Goal: Information Seeking & Learning: Learn about a topic

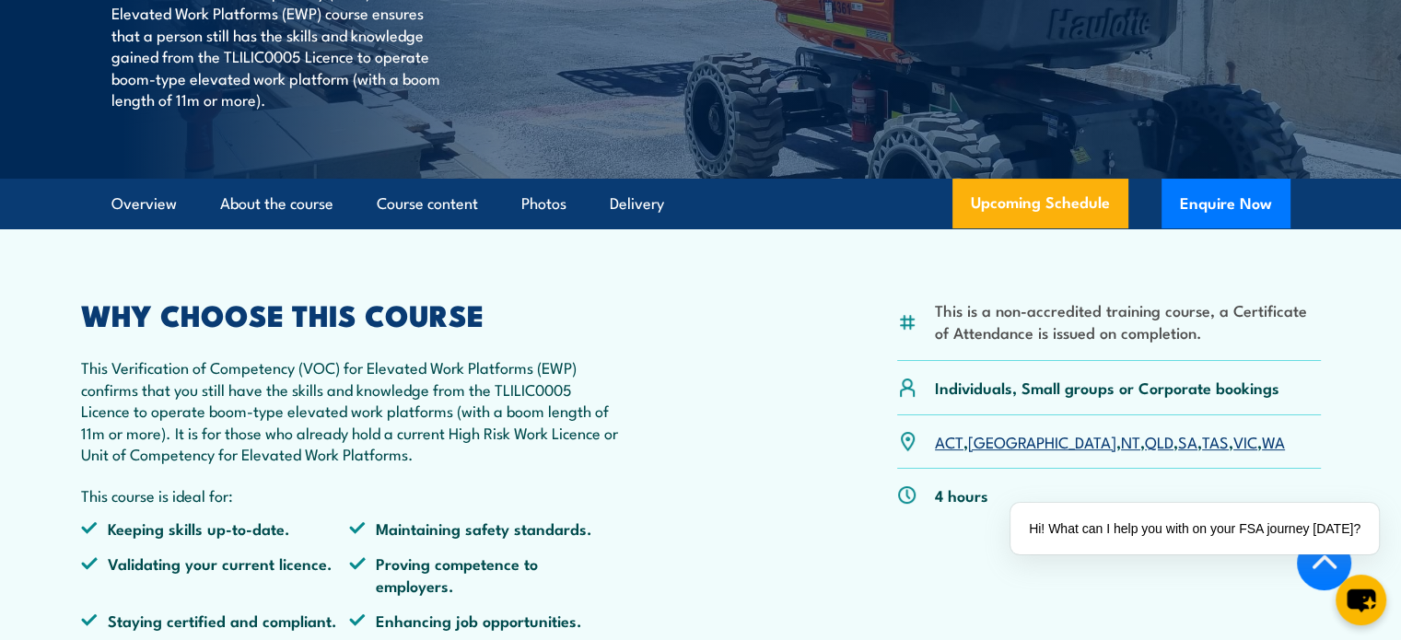
scroll to position [553, 0]
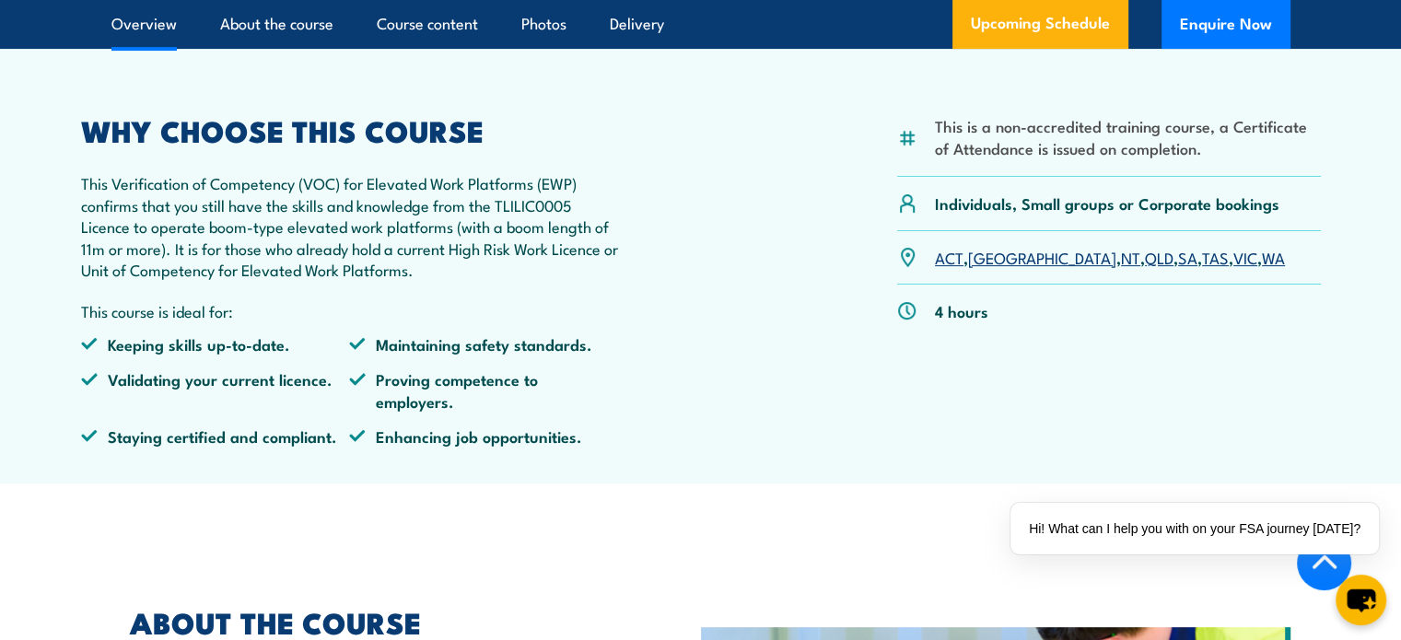
drag, startPoint x: 327, startPoint y: 194, endPoint x: 547, endPoint y: 193, distance: 220.2
click at [545, 193] on p "This Verification of Competency (VOC) for Elevated Work Platforms (EWP) confirm…" at bounding box center [350, 226] width 538 height 108
drag, startPoint x: 645, startPoint y: 211, endPoint x: 568, endPoint y: 250, distance: 86.5
click at [642, 213] on div "This is a non-accredited training course, a Certificate of Attendance is issued…" at bounding box center [701, 289] width 1240 height 344
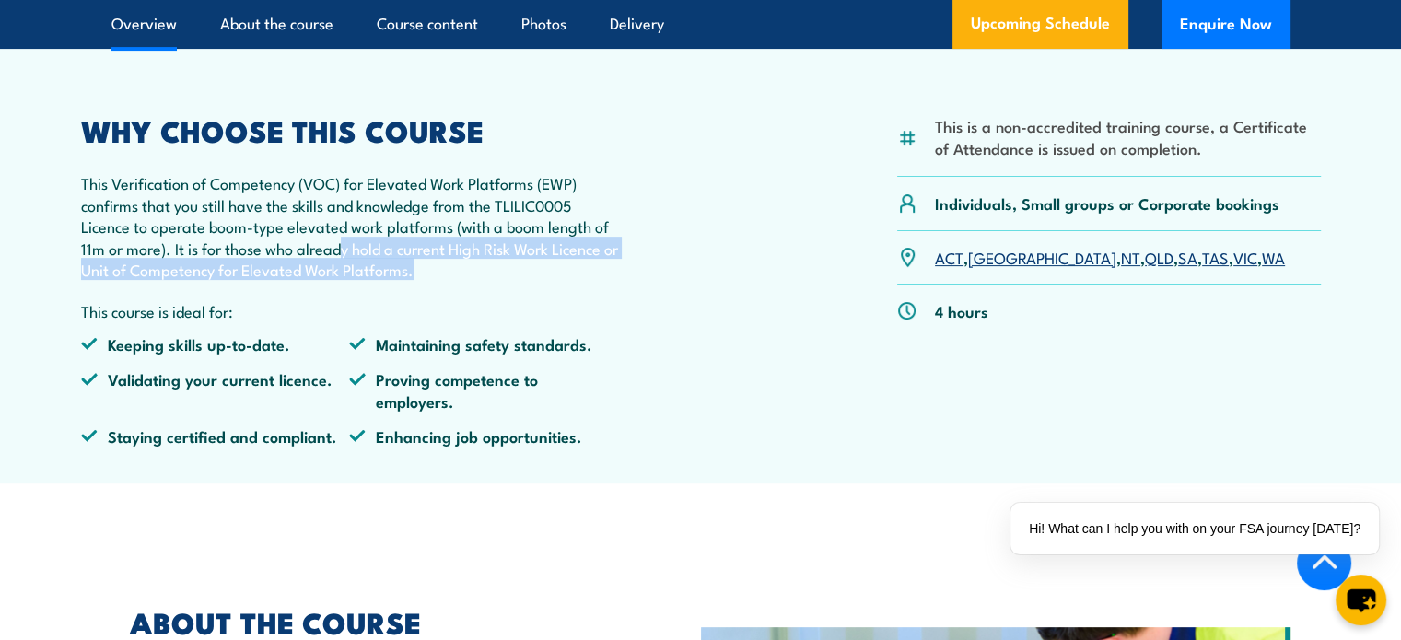
drag, startPoint x: 500, startPoint y: 271, endPoint x: 337, endPoint y: 251, distance: 164.3
click at [337, 251] on p "This Verification of Competency (VOC) for Elevated Work Platforms (EWP) confirm…" at bounding box center [350, 226] width 538 height 108
click at [550, 277] on p "This Verification of Competency (VOC) for Elevated Work Platforms (EWP) confirm…" at bounding box center [350, 226] width 538 height 108
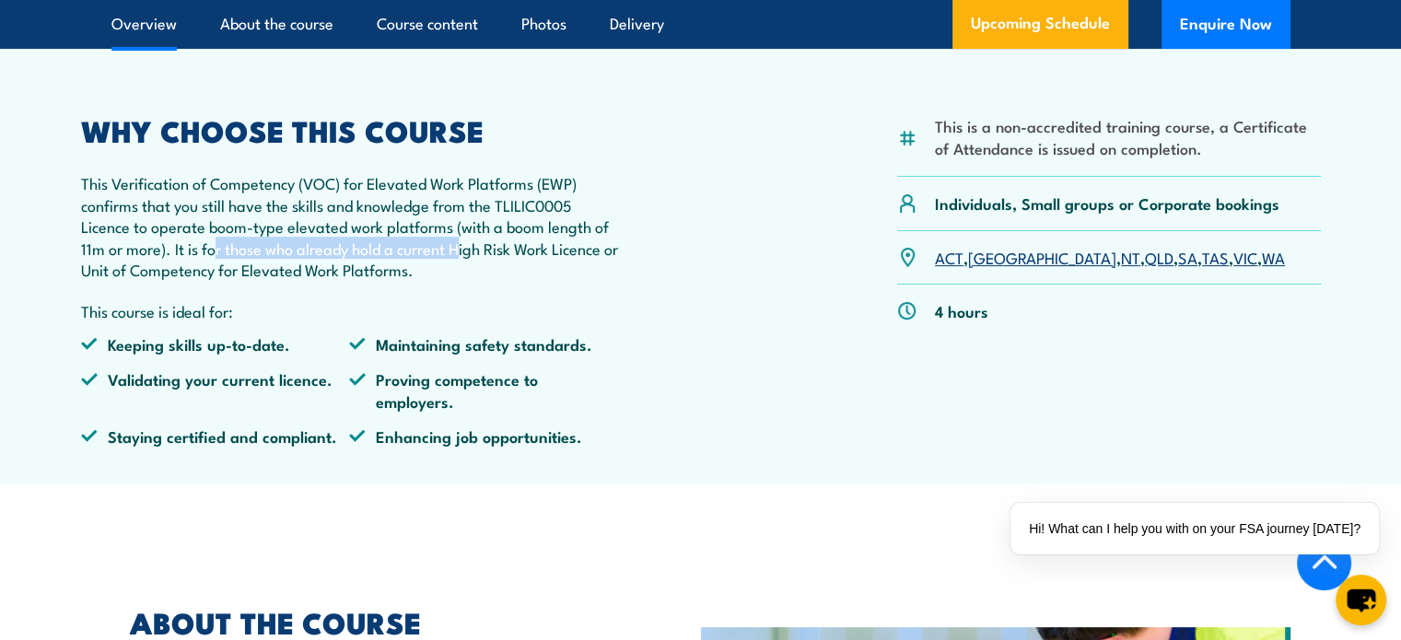
drag, startPoint x: 409, startPoint y: 256, endPoint x: 205, endPoint y: 250, distance: 203.7
click at [207, 251] on p "This Verification of Competency (VOC) for Elevated Work Platforms (EWP) confirm…" at bounding box center [350, 226] width 538 height 108
click at [499, 293] on div "WHY CHOOSE THIS COURSE This Verification of Competency (VOC) for Elevated Work …" at bounding box center [350, 289] width 538 height 344
drag, startPoint x: 499, startPoint y: 239, endPoint x: 581, endPoint y: 239, distance: 82.0
click at [581, 239] on p "This Verification of Competency (VOC) for Elevated Work Platforms (EWP) confirm…" at bounding box center [350, 226] width 538 height 108
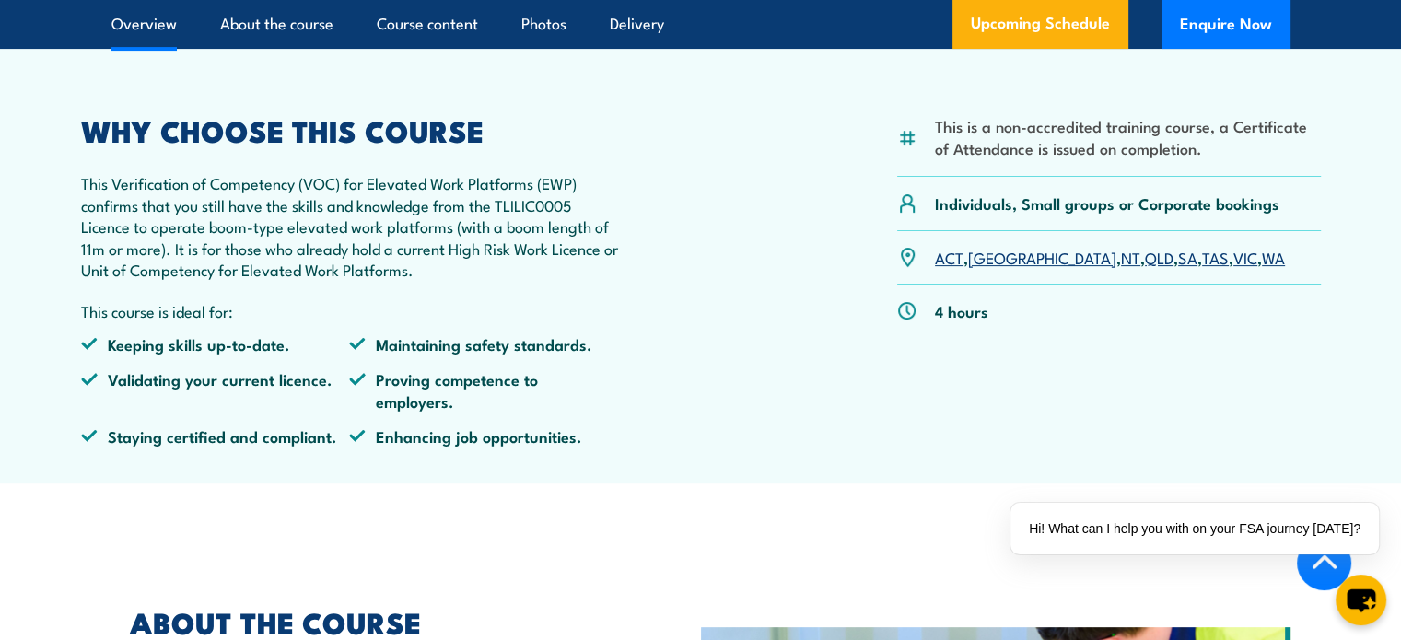
click at [420, 279] on p "This Verification of Competency (VOC) for Elevated Work Platforms (EWP) confirm…" at bounding box center [350, 226] width 538 height 108
drag, startPoint x: 269, startPoint y: 231, endPoint x: 390, endPoint y: 235, distance: 120.8
click at [350, 229] on p "This Verification of Competency (VOC) for Elevated Work Platforms (EWP) confirm…" at bounding box center [350, 226] width 538 height 108
drag, startPoint x: 403, startPoint y: 236, endPoint x: 396, endPoint y: 245, distance: 11.2
click at [404, 236] on p "This Verification of Competency (VOC) for Elevated Work Platforms (EWP) confirm…" at bounding box center [350, 226] width 538 height 108
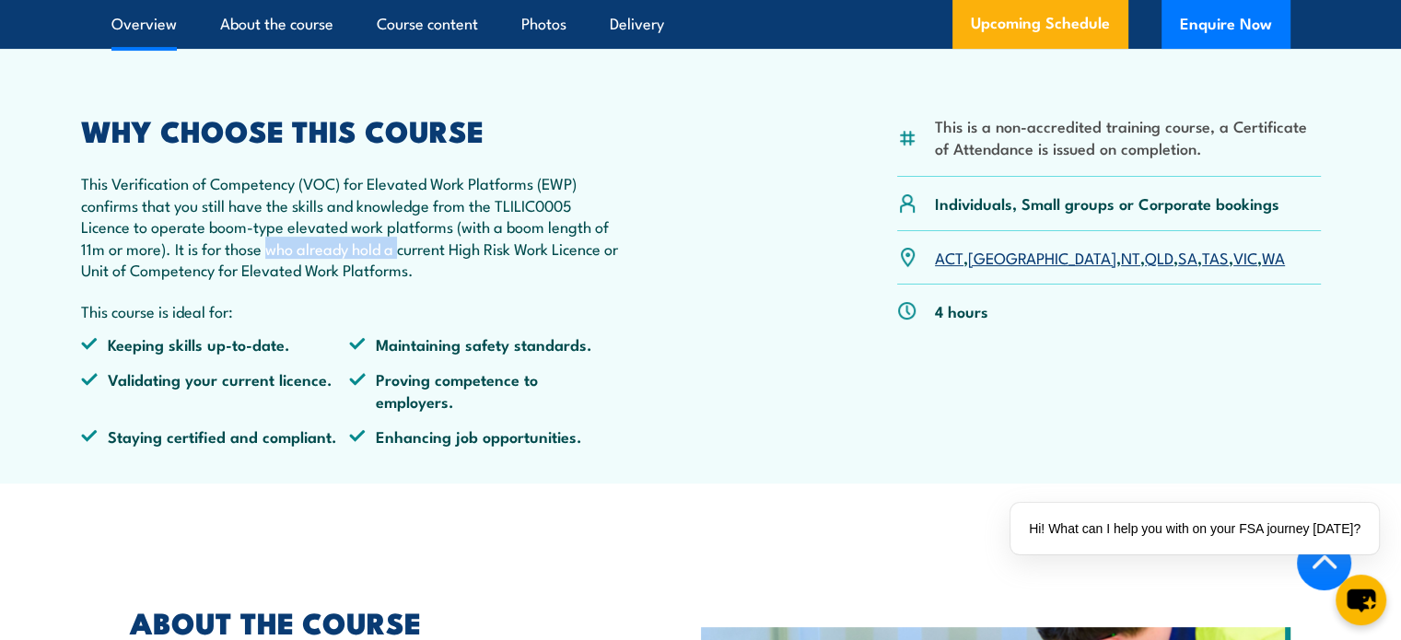
drag, startPoint x: 269, startPoint y: 252, endPoint x: 464, endPoint y: 276, distance: 196.8
click at [438, 268] on p "This Verification of Competency (VOC) for Elevated Work Platforms (EWP) confirm…" at bounding box center [350, 226] width 538 height 108
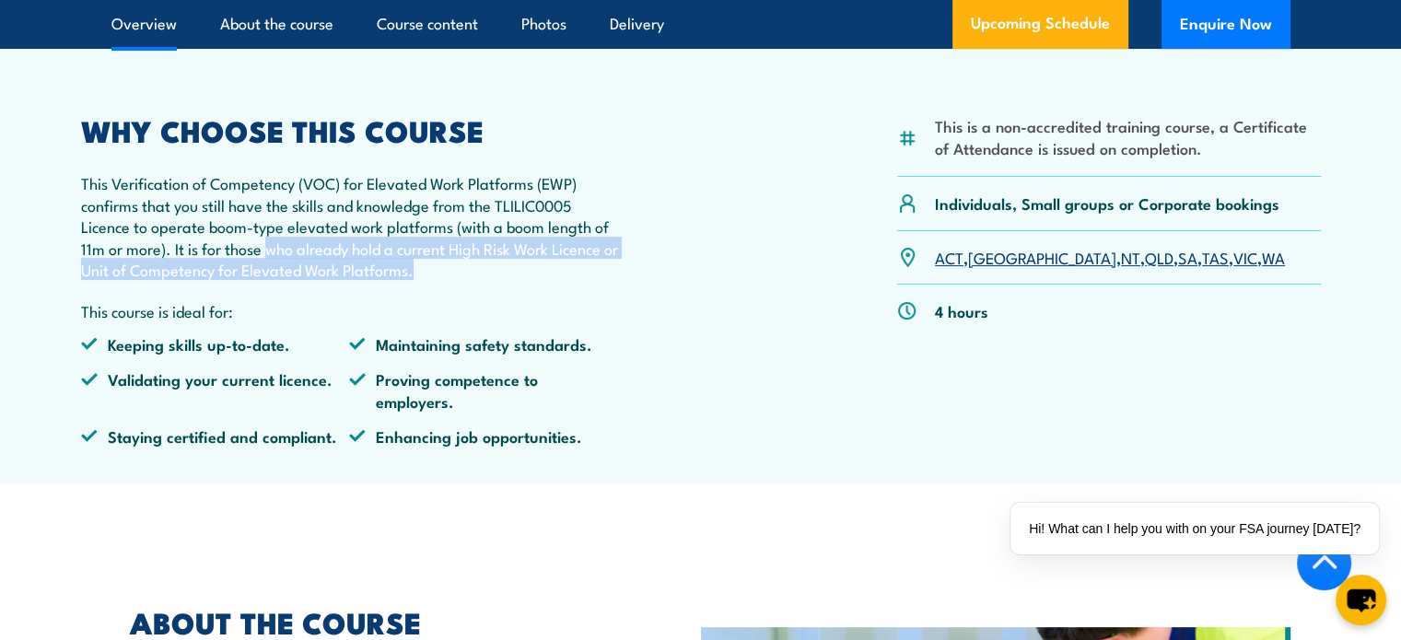
click at [473, 280] on div "WHY CHOOSE THIS COURSE This Verification of Competency (VOC) for Elevated Work …" at bounding box center [350, 289] width 538 height 344
drag, startPoint x: 332, startPoint y: 277, endPoint x: 170, endPoint y: 282, distance: 161.3
click at [161, 280] on div "WHY CHOOSE THIS COURSE This Verification of Competency (VOC) for Elevated Work …" at bounding box center [350, 289] width 538 height 344
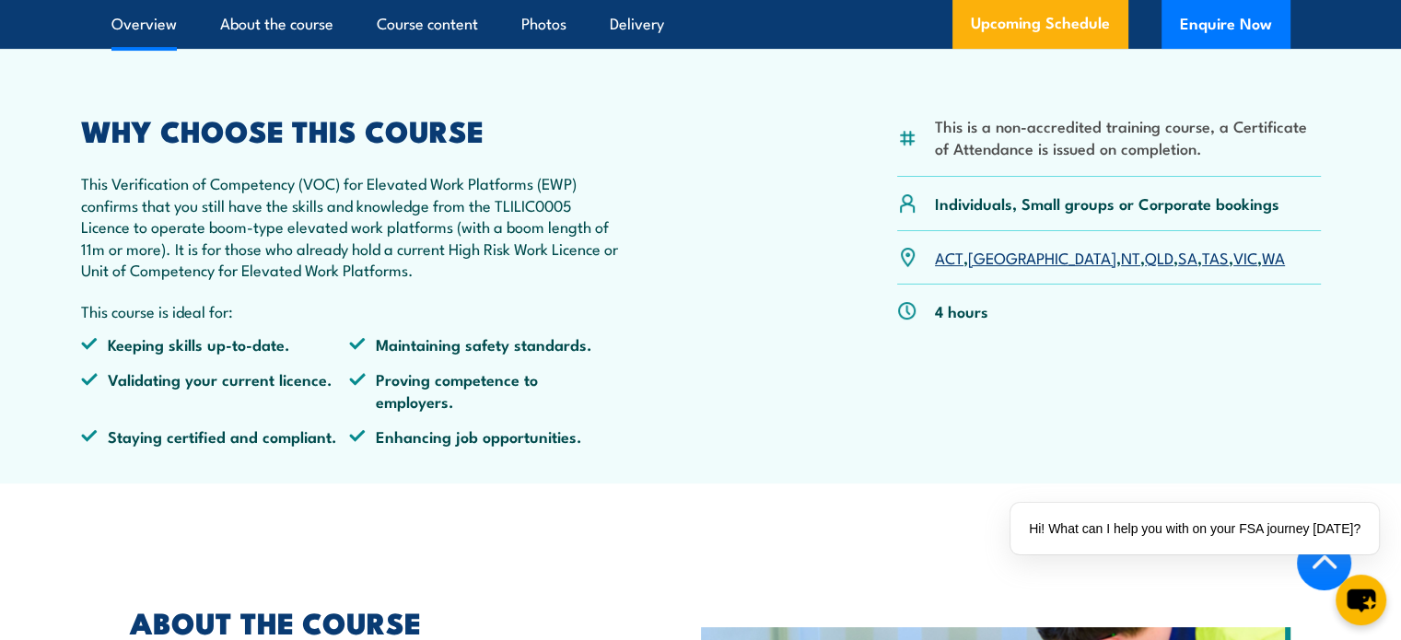
click at [468, 301] on p "This course is ideal for:" at bounding box center [350, 310] width 538 height 21
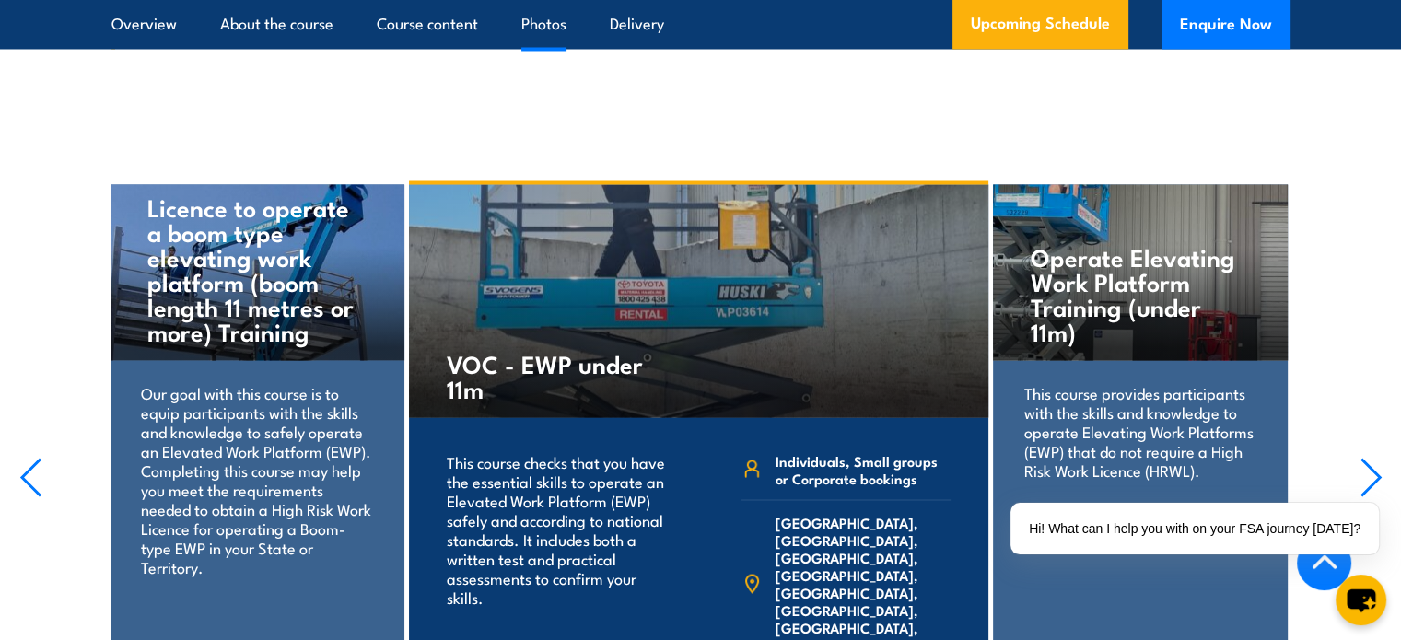
scroll to position [3962, 0]
